Goal: Task Accomplishment & Management: Use online tool/utility

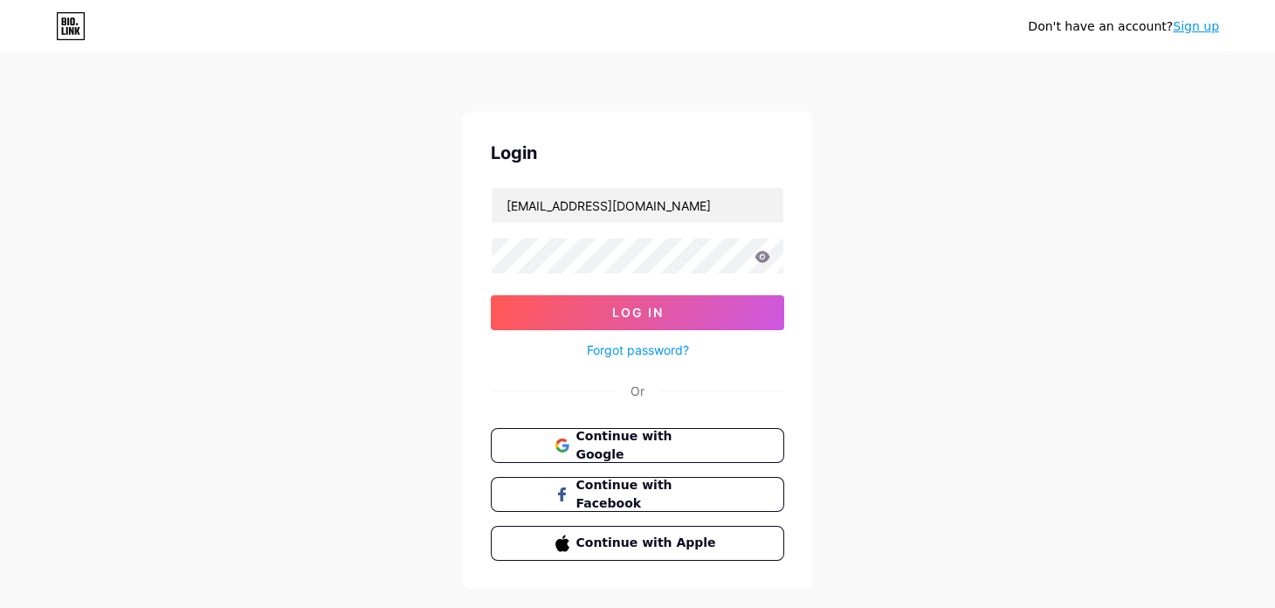
type input "[EMAIL_ADDRESS][DOMAIN_NAME]"
click at [760, 255] on icon at bounding box center [763, 257] width 16 height 12
click at [672, 307] on button "Log In" at bounding box center [637, 312] width 293 height 35
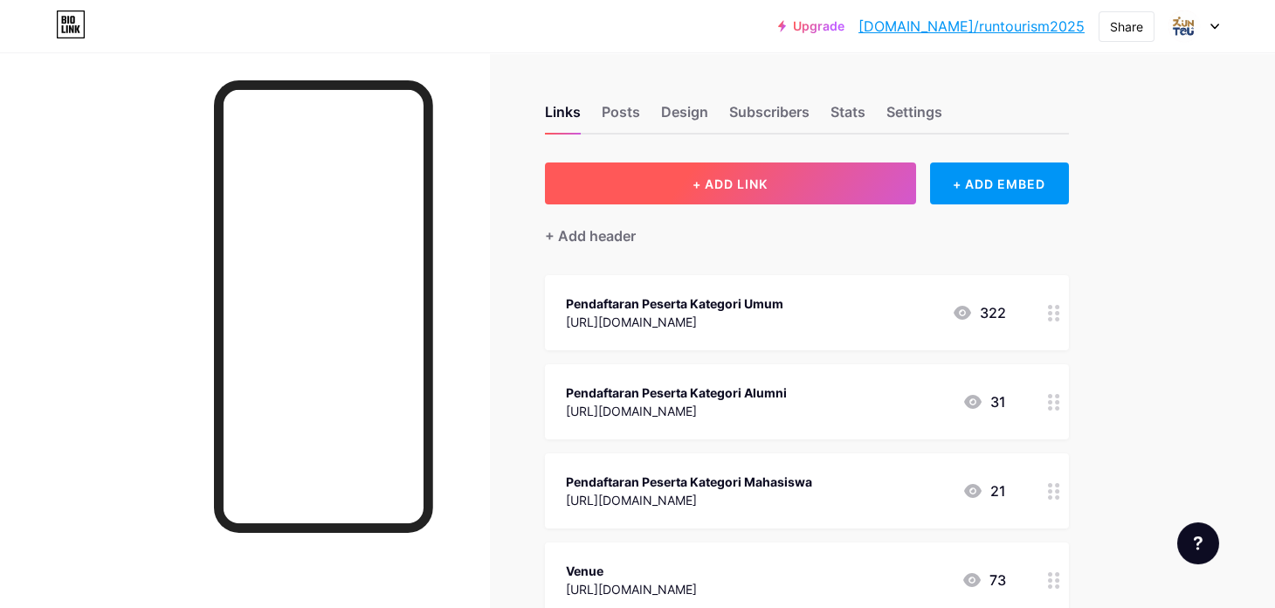
click at [787, 181] on button "+ ADD LINK" at bounding box center [730, 183] width 371 height 42
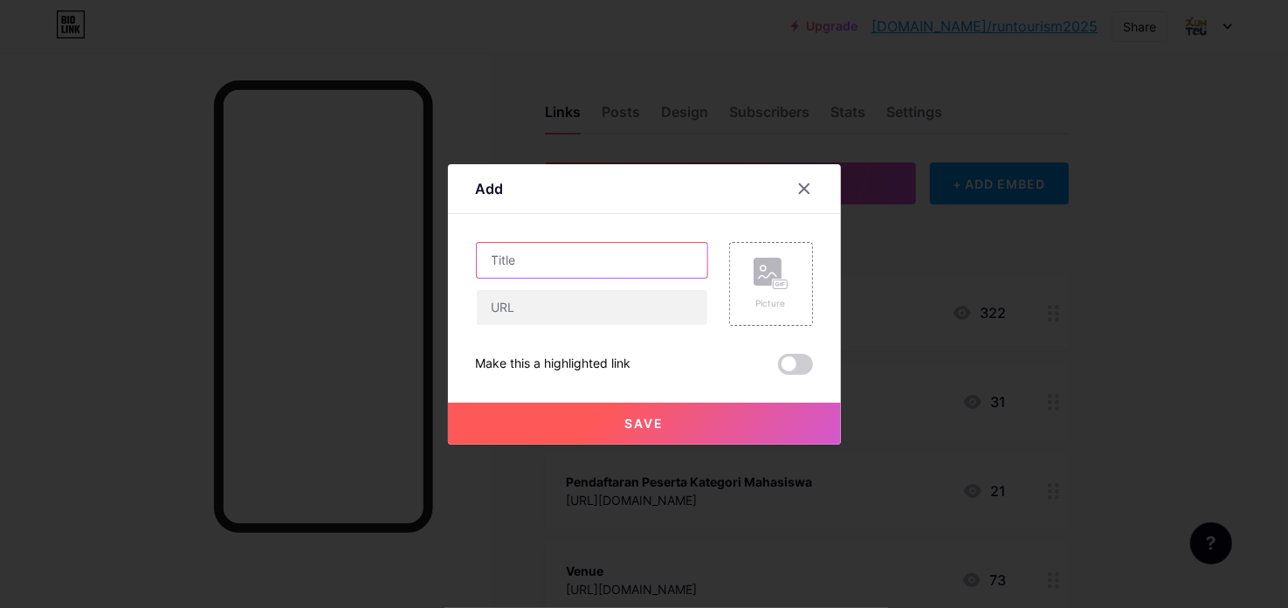
click at [547, 262] on input "text" at bounding box center [592, 260] width 231 height 35
type input "Surat Kuasa"
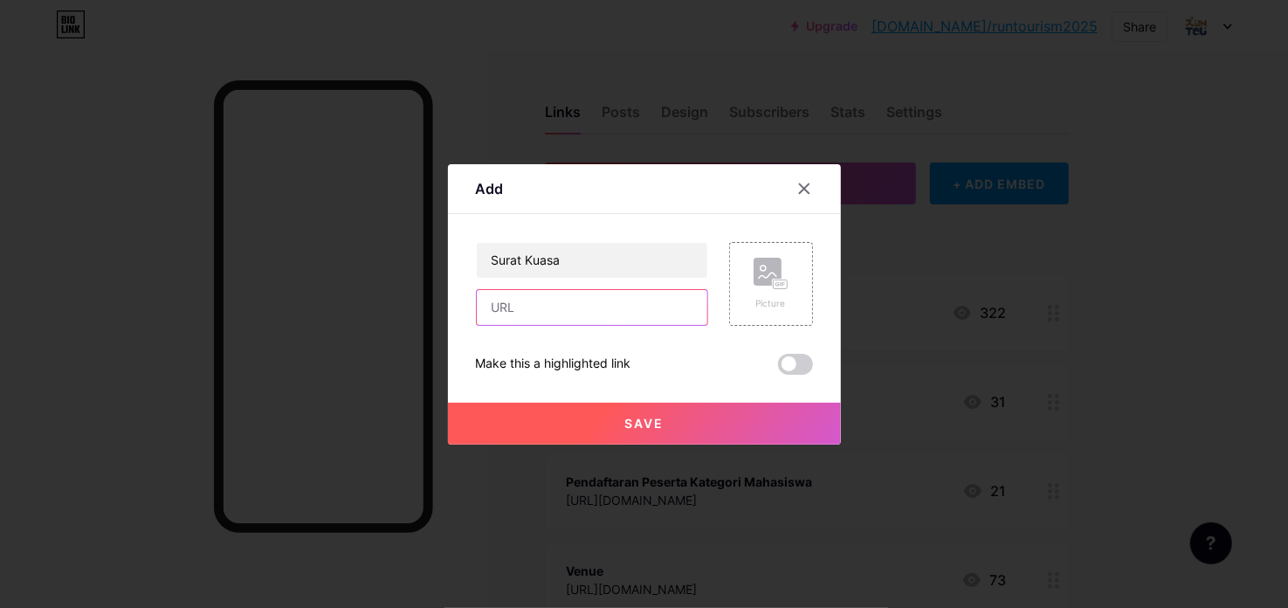
click at [607, 306] on input "text" at bounding box center [592, 307] width 231 height 35
paste input "NO MEDIA PIC NOMOR PIC JURNALIS KONTAK STATUS TTD 1 Terkini Olvi [PHONE_NUMBER]…"
type input "NO MEDIA PIC NOMOR PIC JURNALIS KONTAK STATUS TTD 1 Terkini Olvi [PHONE_NUMBER]…"
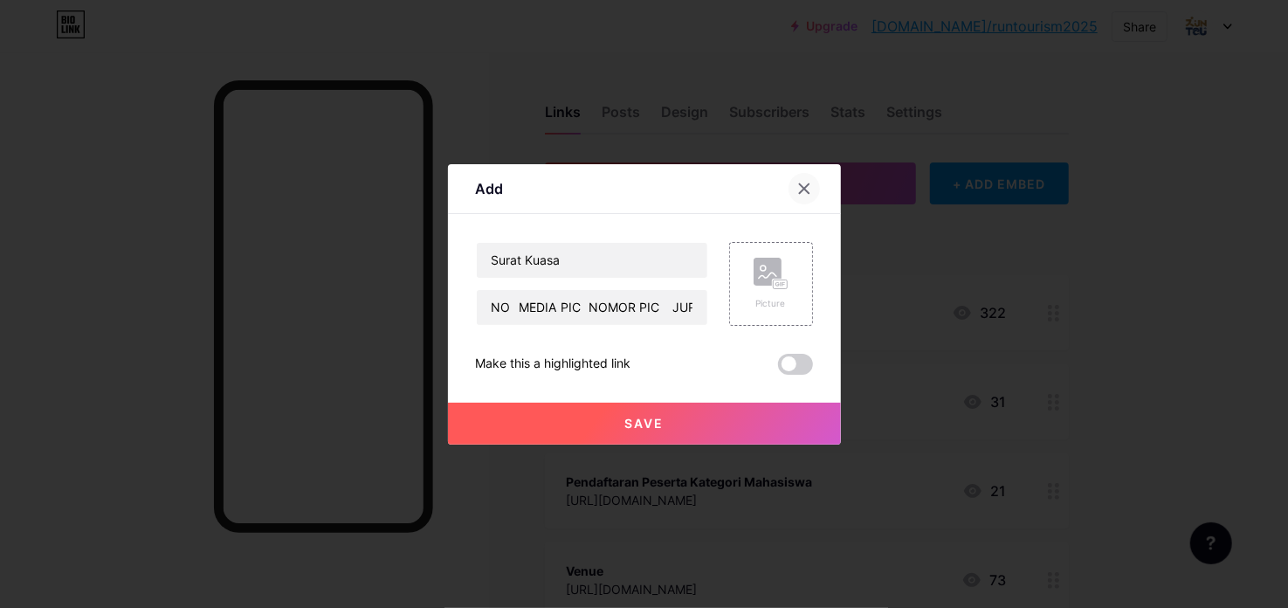
click at [798, 203] on div at bounding box center [804, 188] width 31 height 31
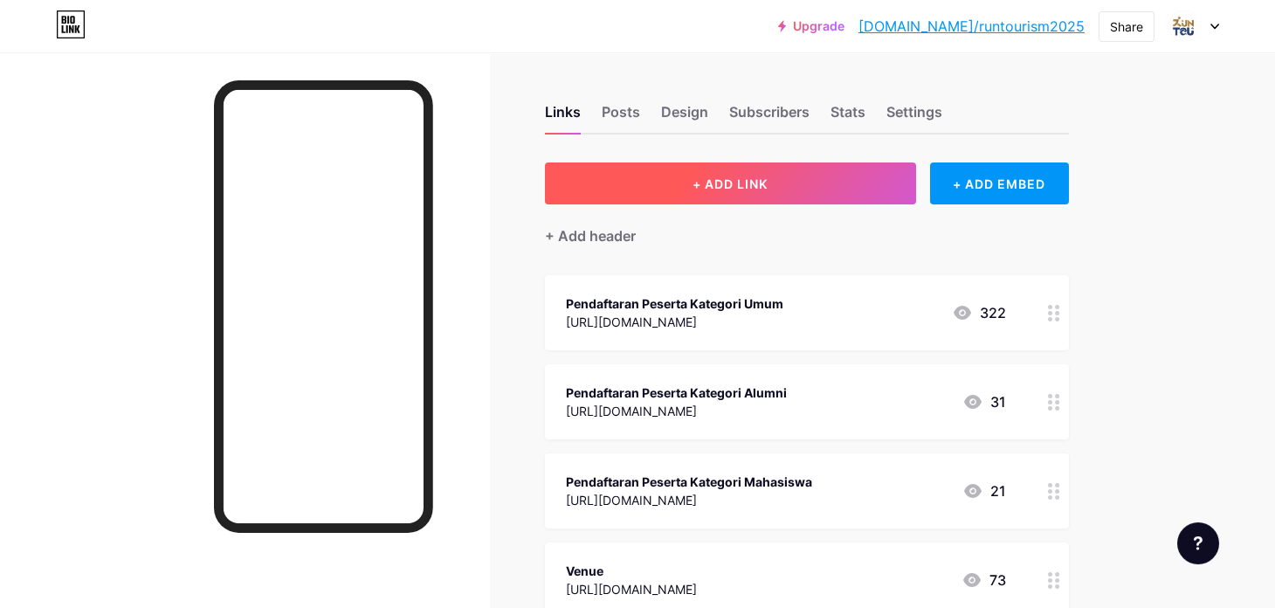
click at [775, 196] on button "+ ADD LINK" at bounding box center [730, 183] width 371 height 42
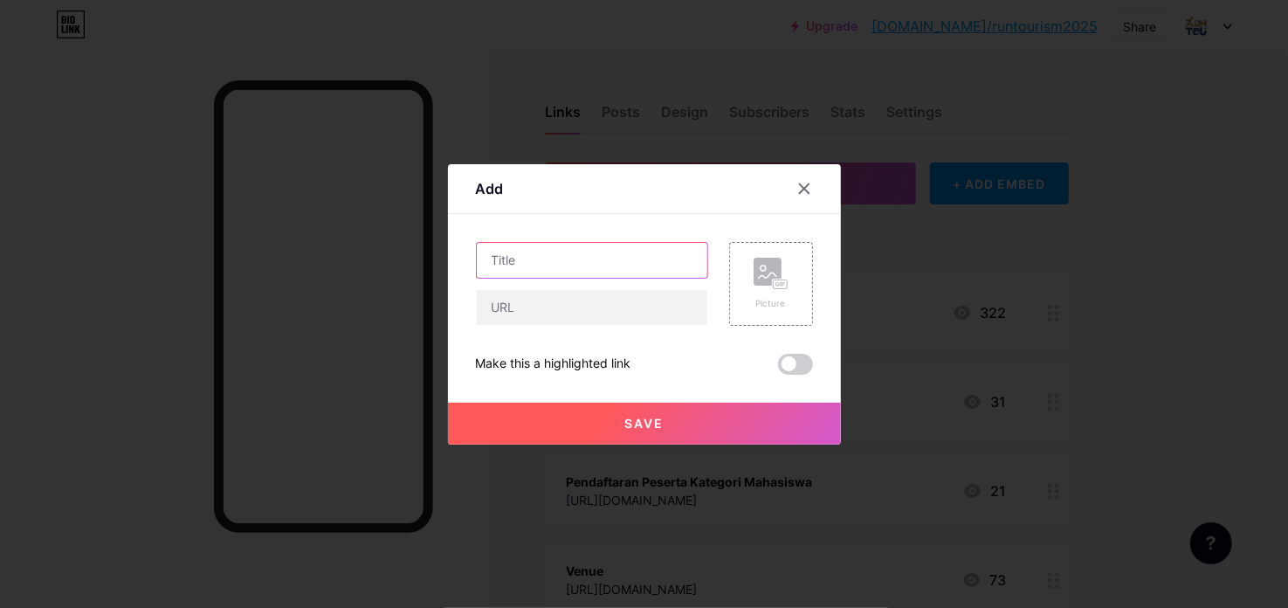
click at [569, 259] on input "text" at bounding box center [592, 260] width 231 height 35
type input "Surat Kuasa"
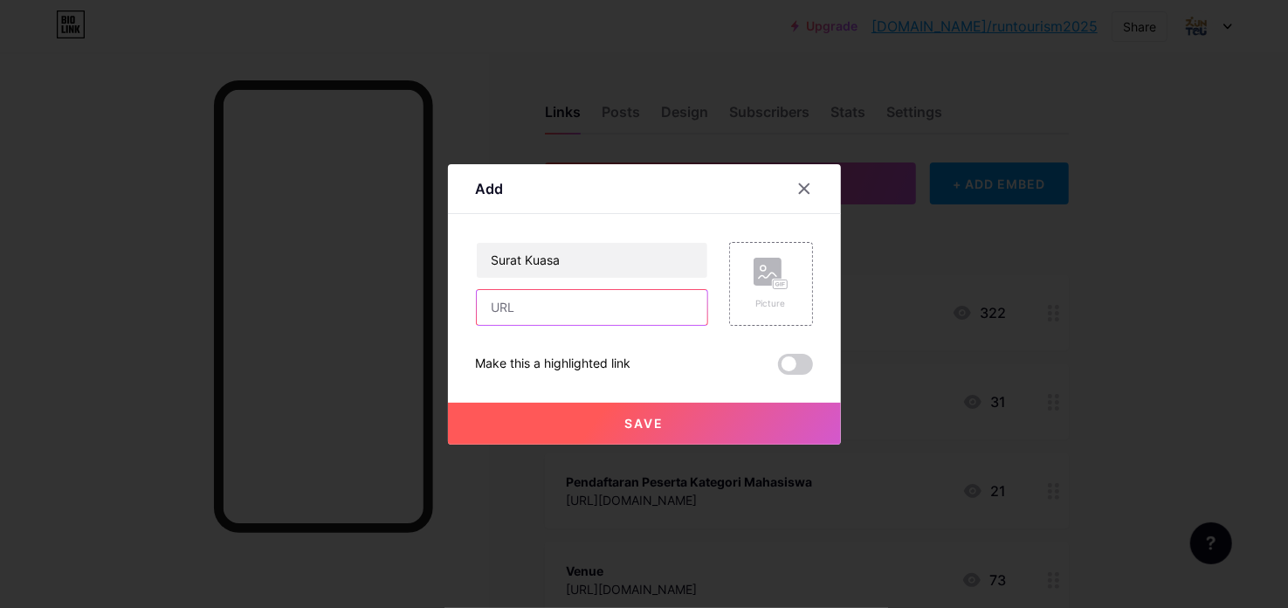
click at [576, 306] on input "text" at bounding box center [592, 307] width 231 height 35
paste input "[URL][DOMAIN_NAME]"
type input "[URL][DOMAIN_NAME]"
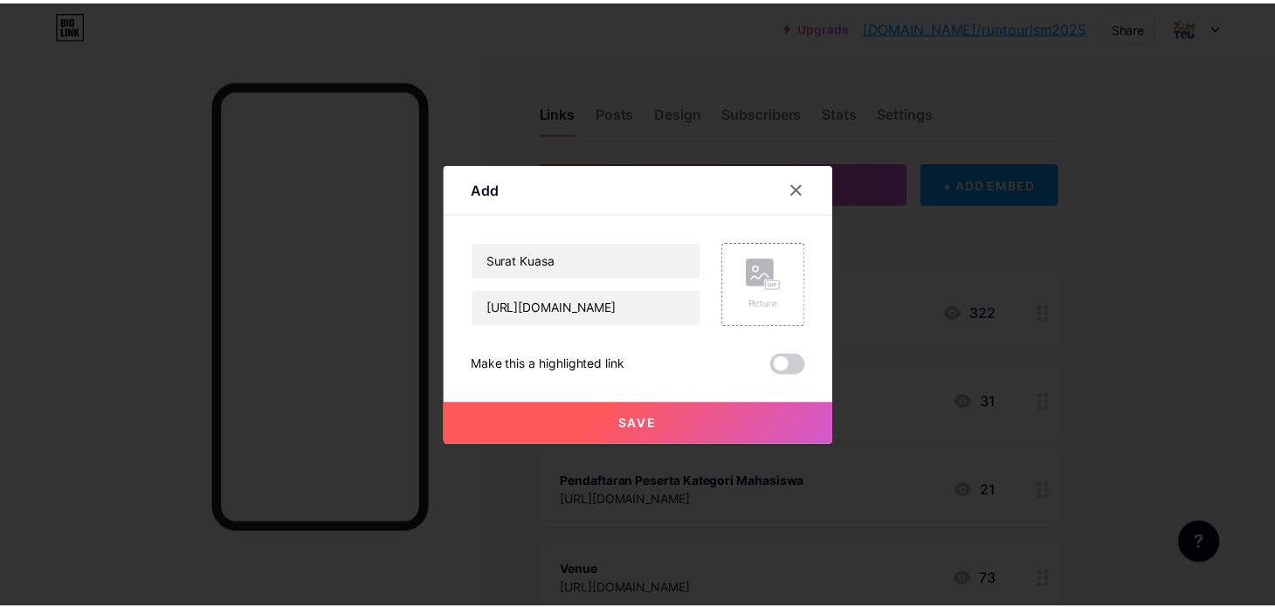
scroll to position [0, 0]
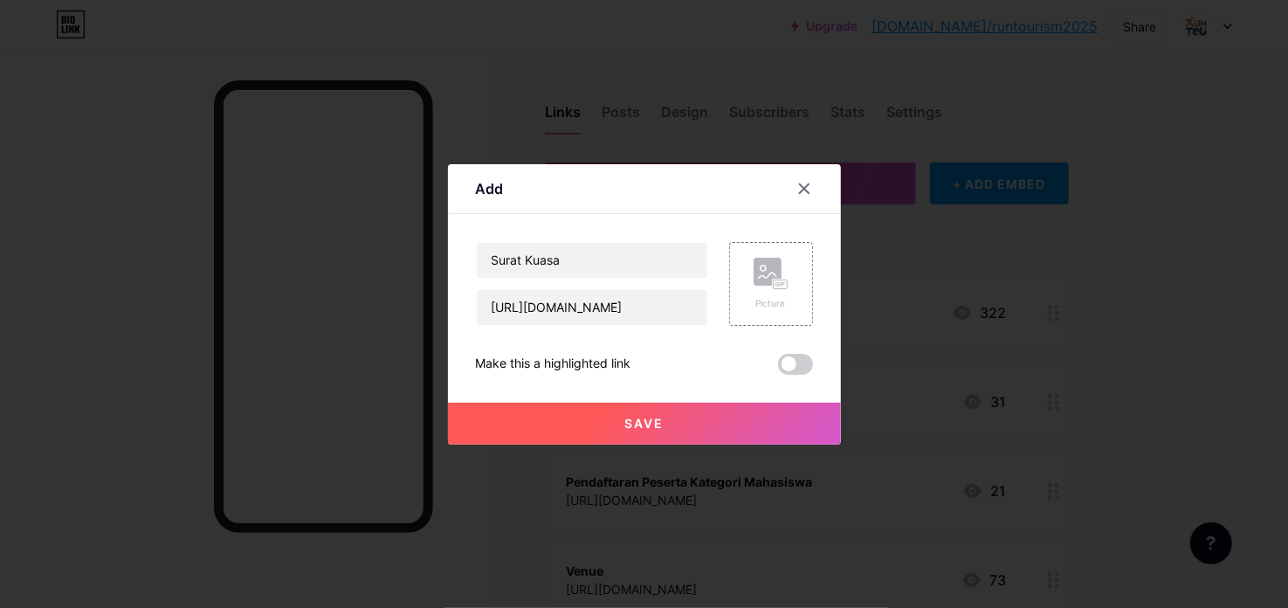
click at [646, 417] on span "Save" at bounding box center [643, 423] width 39 height 15
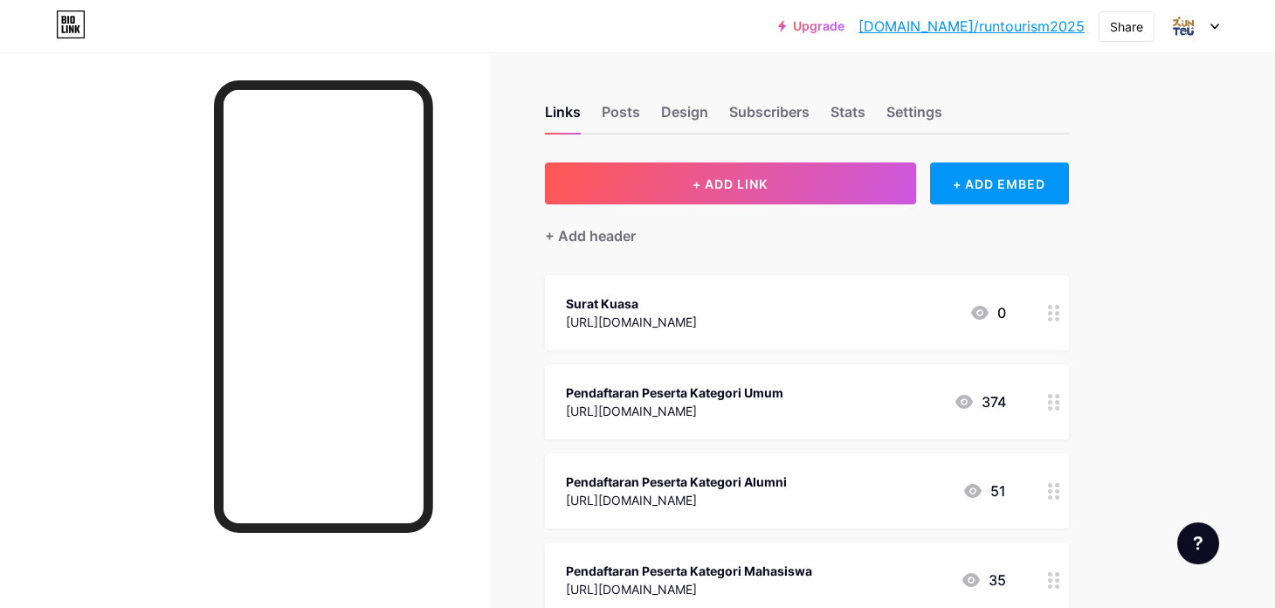
click at [586, 327] on div "[URL][DOMAIN_NAME]" at bounding box center [631, 322] width 131 height 18
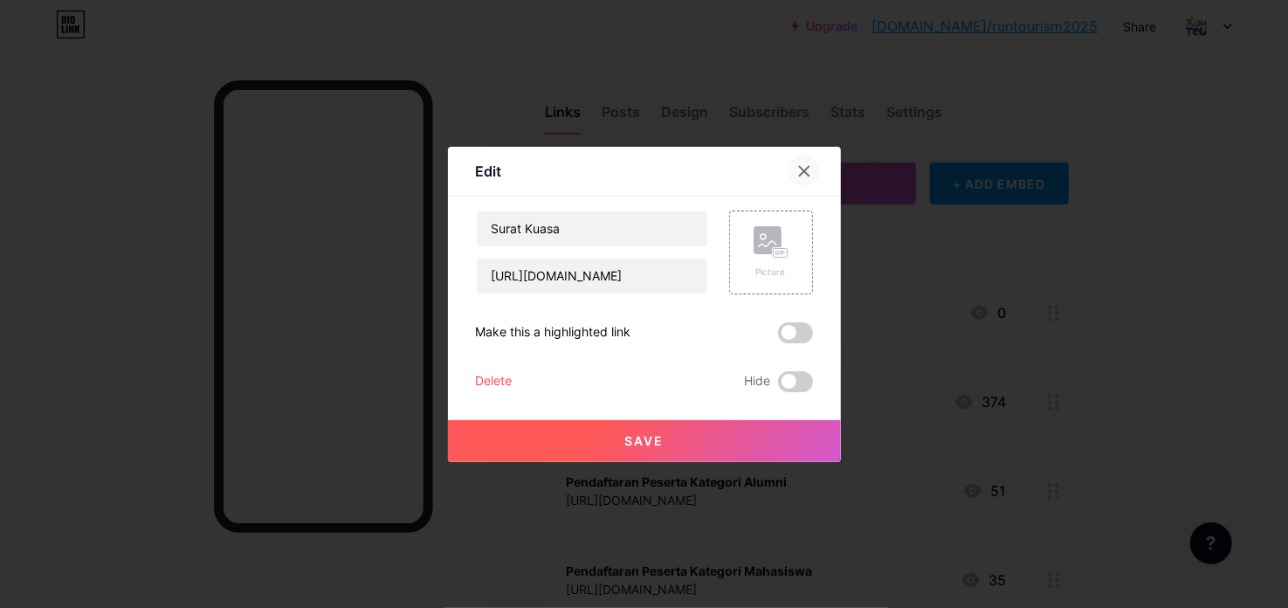
click at [800, 162] on div at bounding box center [804, 170] width 31 height 31
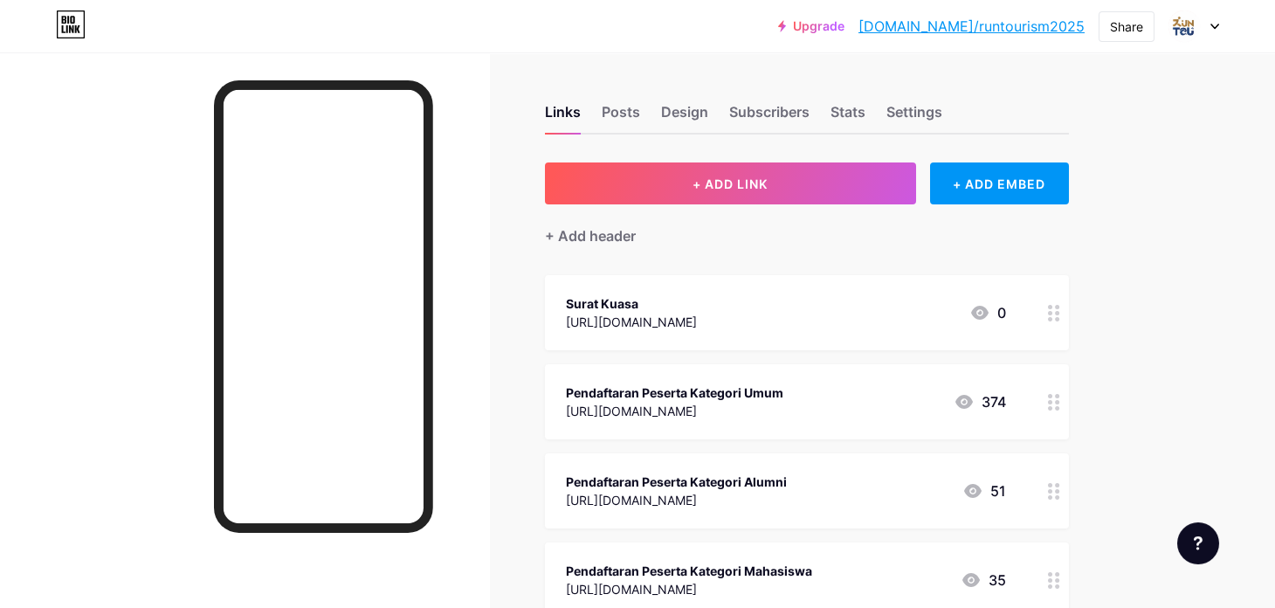
click at [697, 313] on div "[URL][DOMAIN_NAME]" at bounding box center [631, 322] width 131 height 18
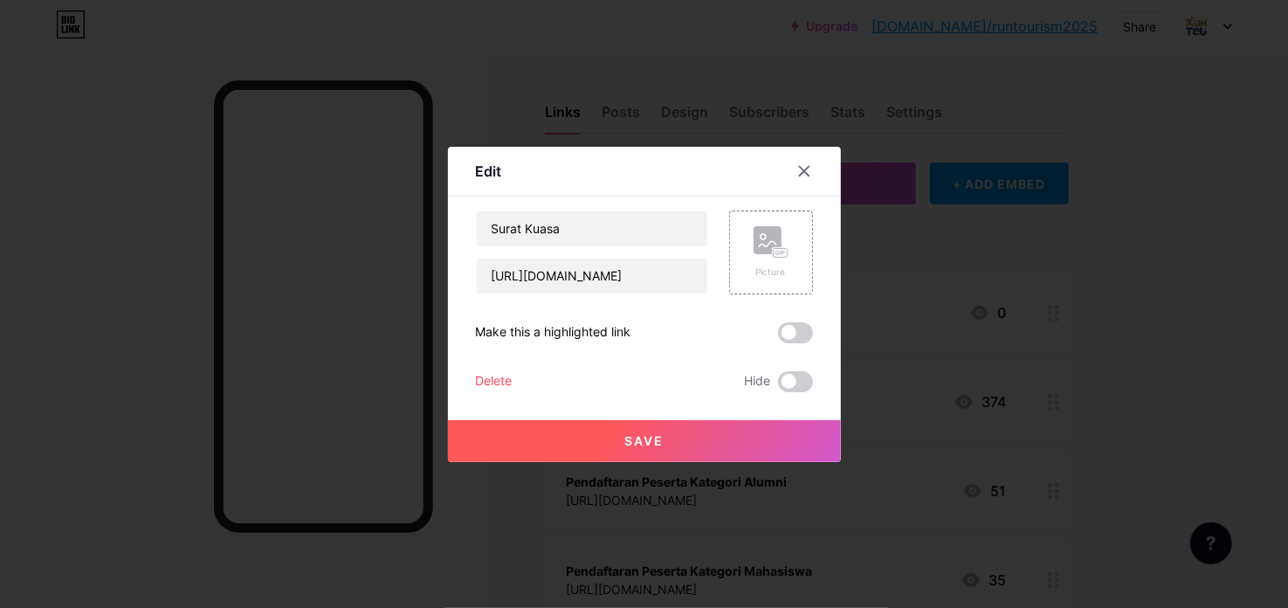
click at [731, 313] on div "Surat Kuasa [URL][DOMAIN_NAME] Picture Make this a highlighted link Delete Hide…" at bounding box center [644, 301] width 337 height 182
click at [804, 158] on div at bounding box center [804, 170] width 31 height 31
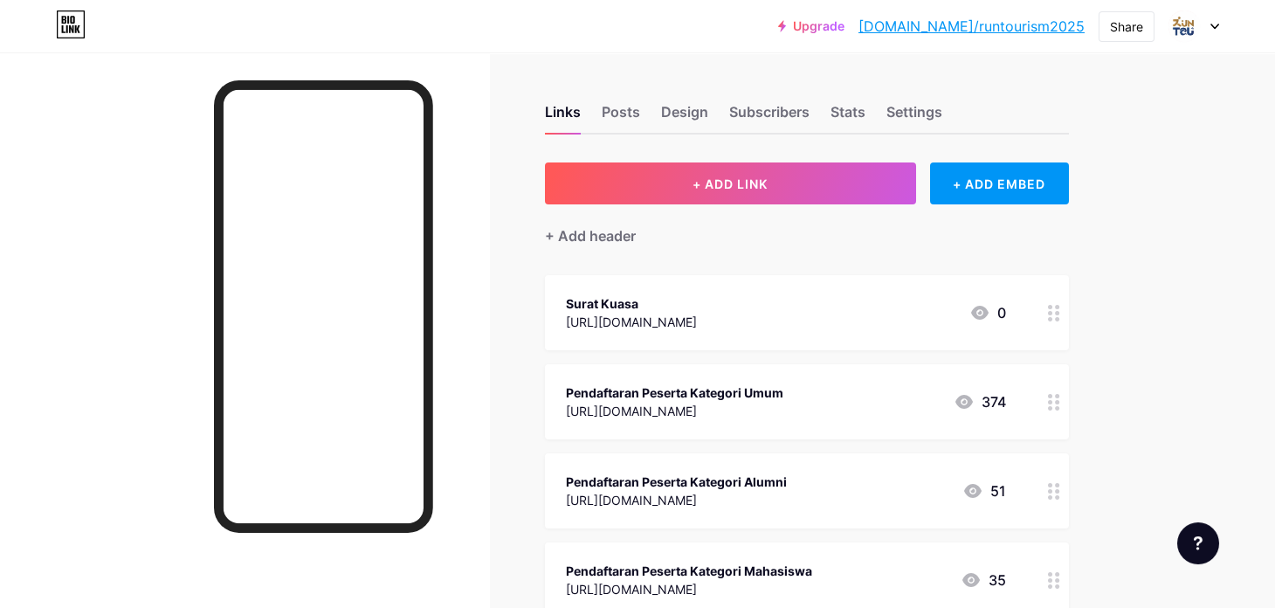
click at [934, 27] on link "[DOMAIN_NAME]/runtourism2025" at bounding box center [972, 26] width 226 height 21
